Goal: Ask a question

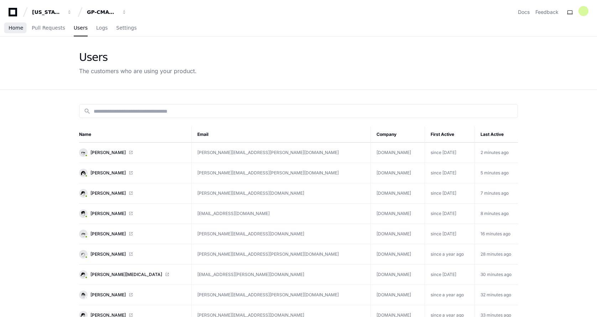
click at [10, 26] on span "Home" at bounding box center [16, 28] width 15 height 4
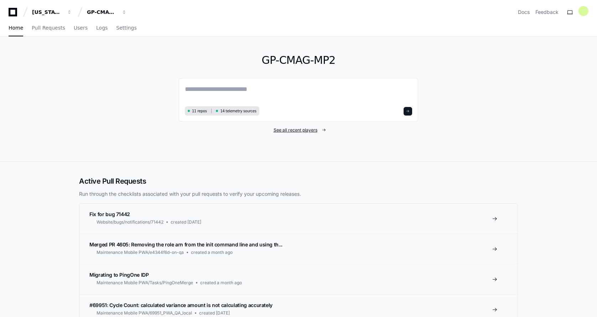
click at [294, 128] on span "See all recent players" at bounding box center [296, 130] width 44 height 6
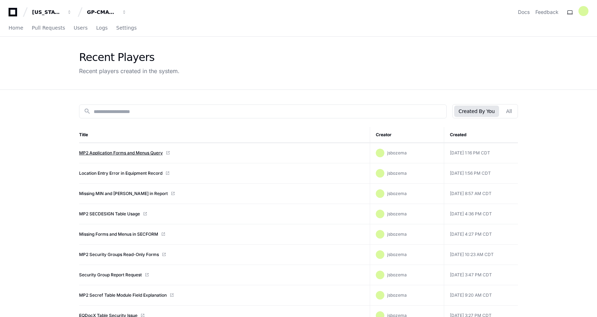
click at [117, 150] on link "MP2 Application Forms and Menus Query" at bounding box center [121, 153] width 84 height 6
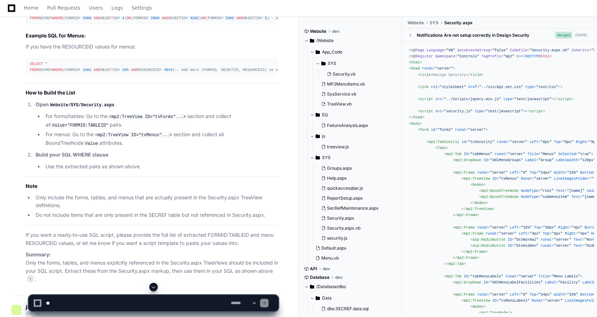
scroll to position [5488, 0]
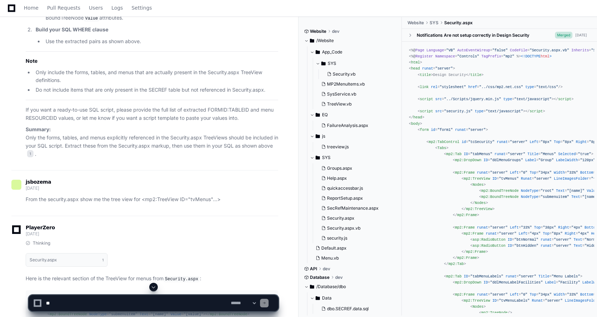
click at [152, 288] on span at bounding box center [154, 287] width 6 height 6
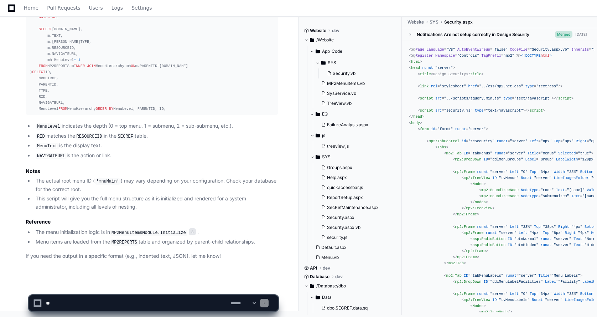
scroll to position [17932, 0]
click at [55, 305] on textarea at bounding box center [137, 303] width 185 height 16
click at [64, 302] on textarea at bounding box center [137, 303] width 185 height 16
click at [63, 303] on textarea at bounding box center [137, 303] width 185 height 16
click at [51, 304] on textarea at bounding box center [137, 303] width 185 height 16
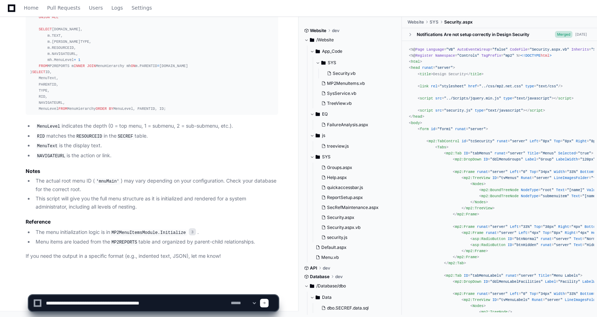
click at [88, 303] on textarea at bounding box center [137, 303] width 185 height 16
type textarea "**********"
click at [269, 304] on div at bounding box center [264, 303] width 9 height 9
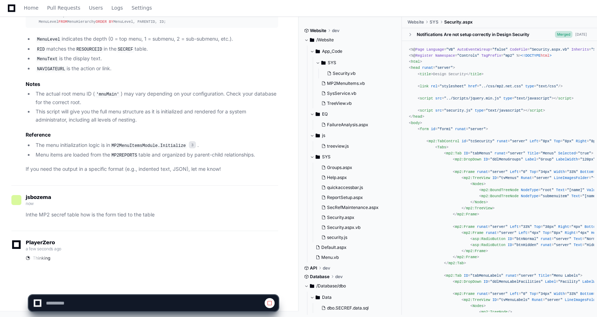
scroll to position [18019, 0]
